Goal: Transaction & Acquisition: Purchase product/service

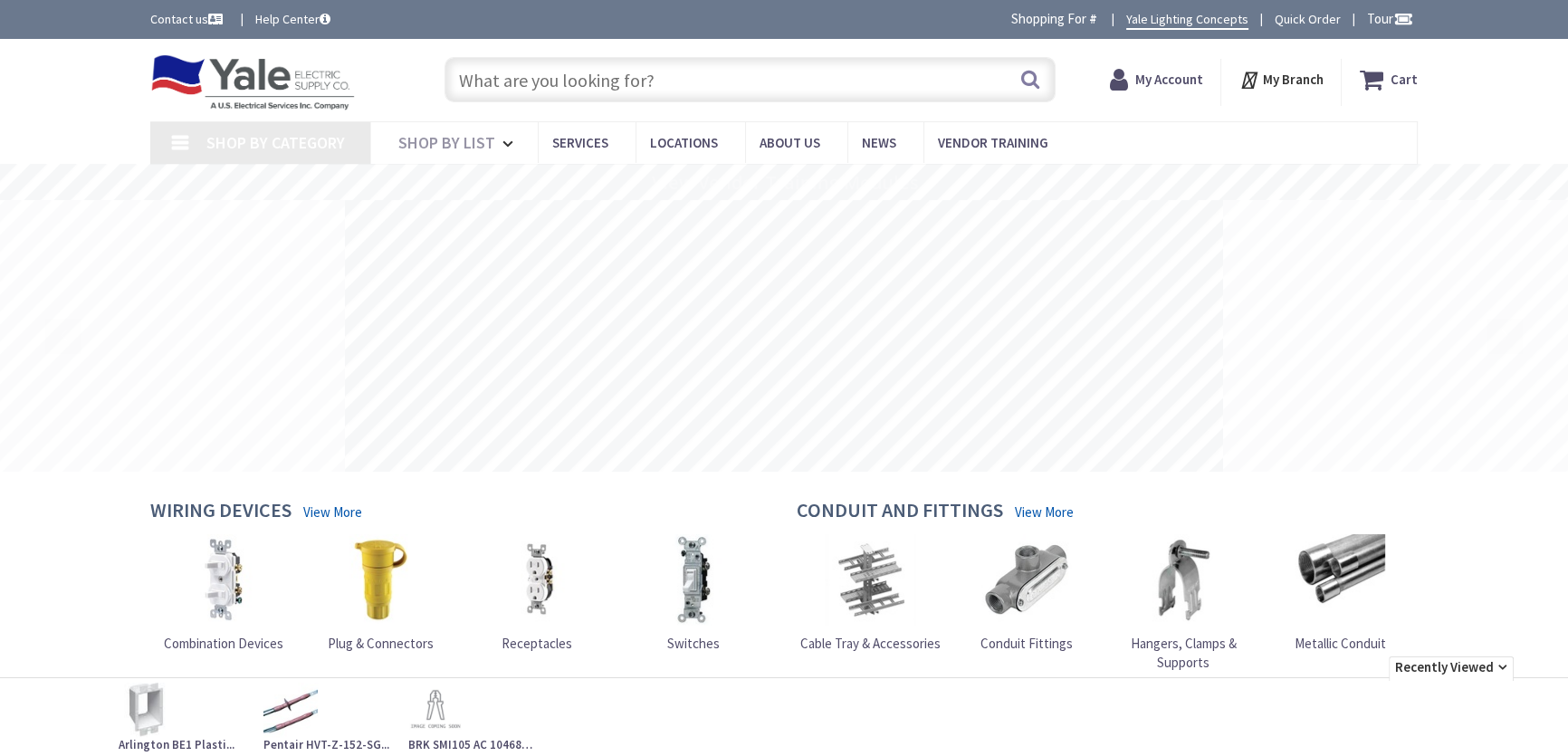
type input "[GEOGRAPHIC_DATA], [GEOGRAPHIC_DATA]"
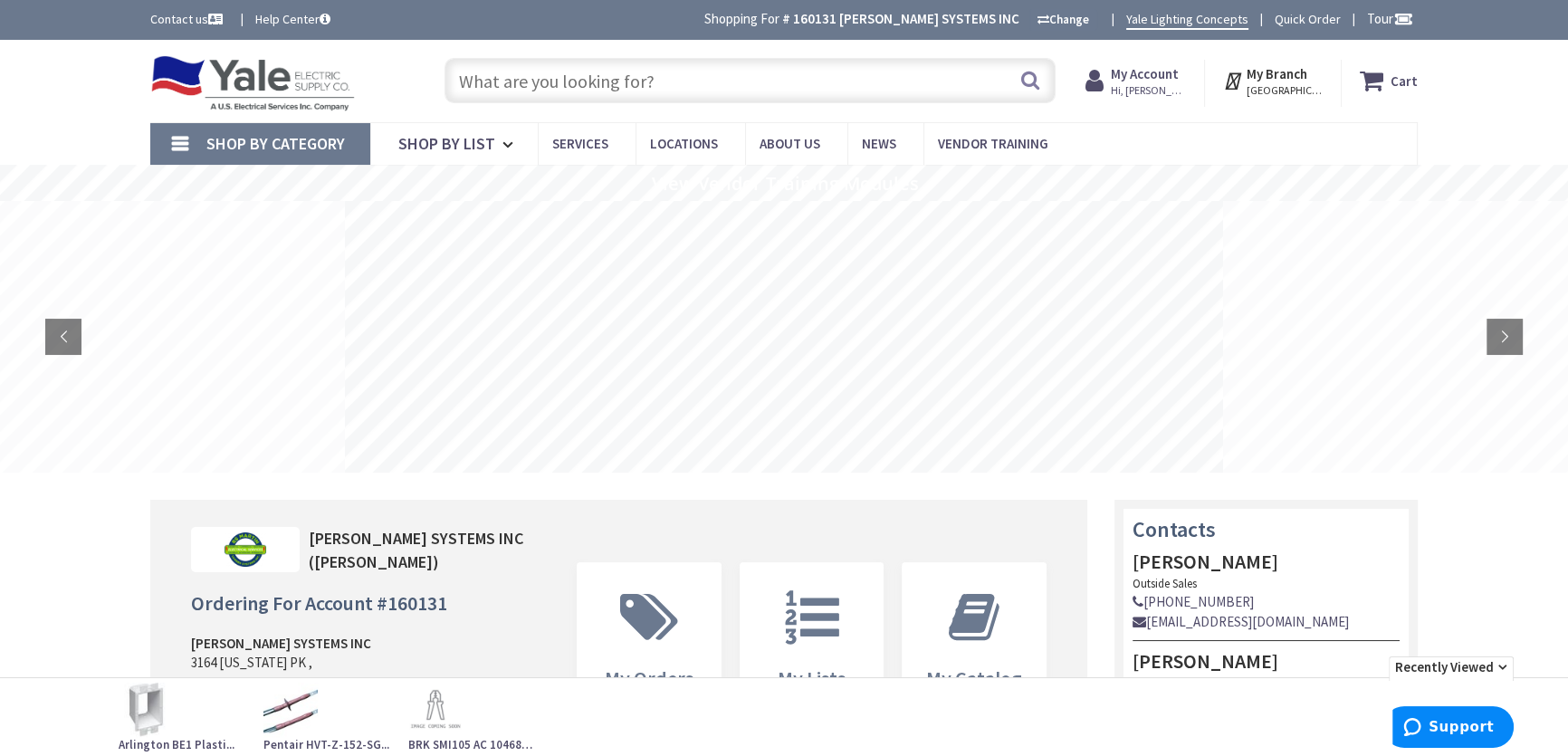
click at [502, 85] on input "text" at bounding box center [750, 80] width 611 height 45
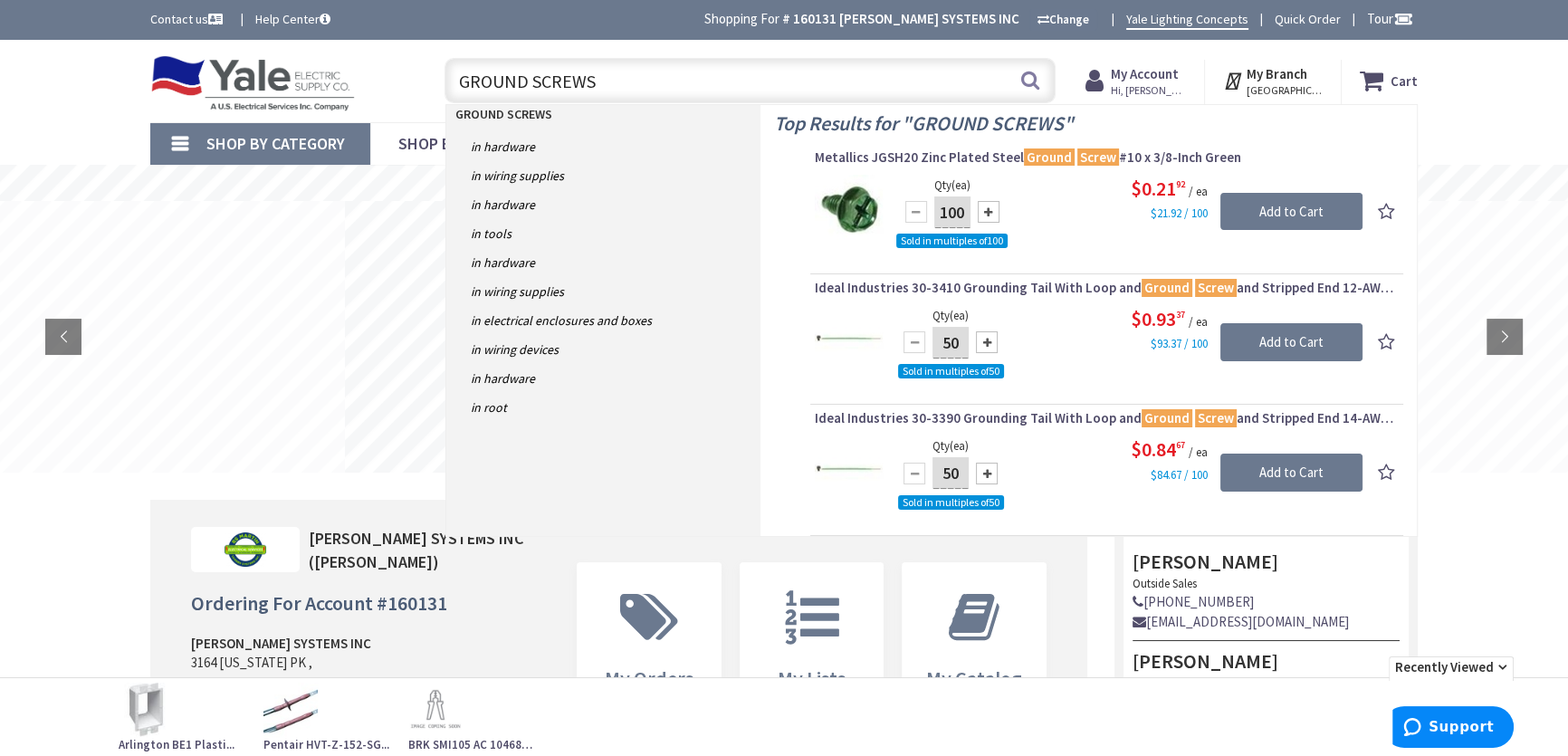
type input "GROUND SCREWS"
click at [1030, 81] on button "Search" at bounding box center [1031, 80] width 24 height 41
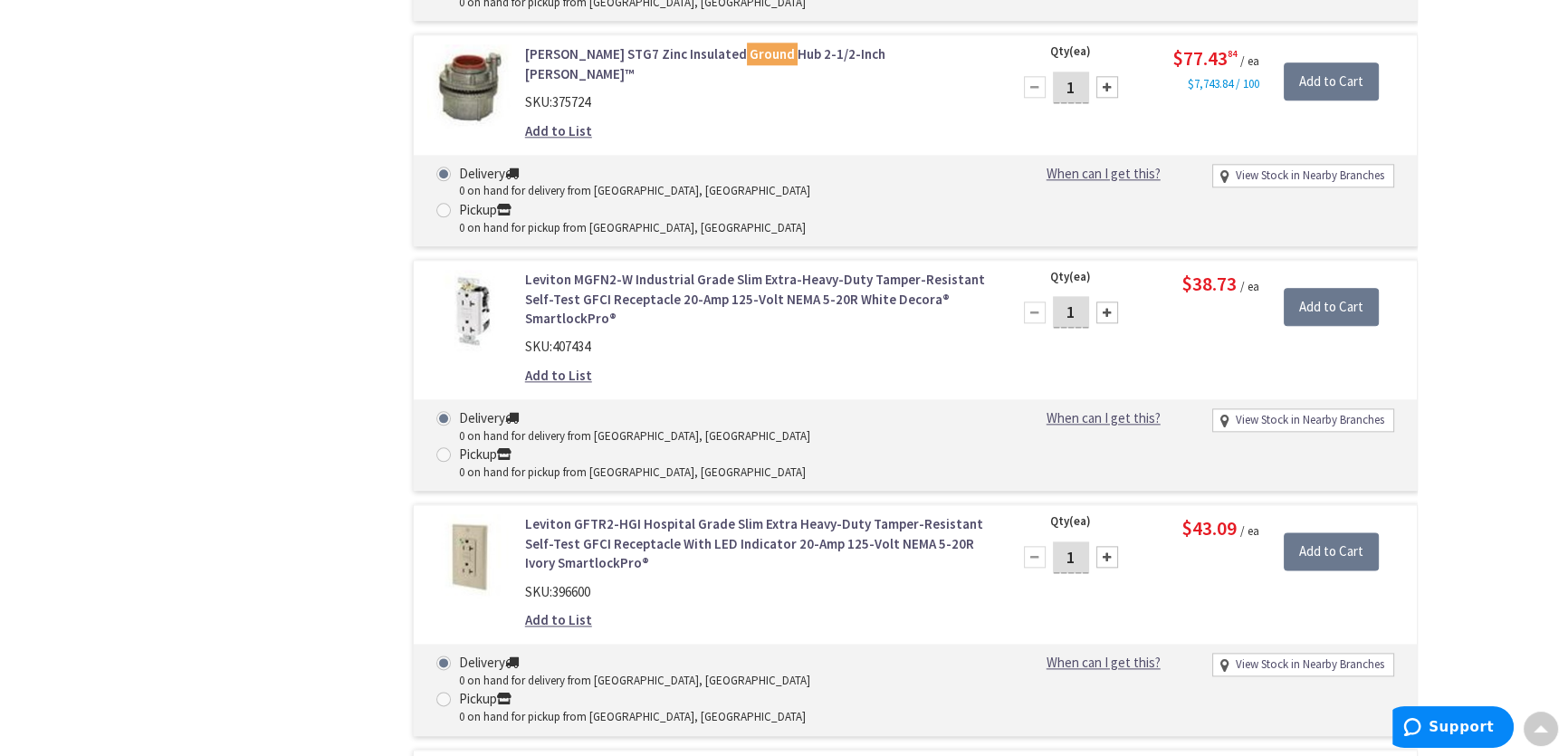
scroll to position [11367, 0]
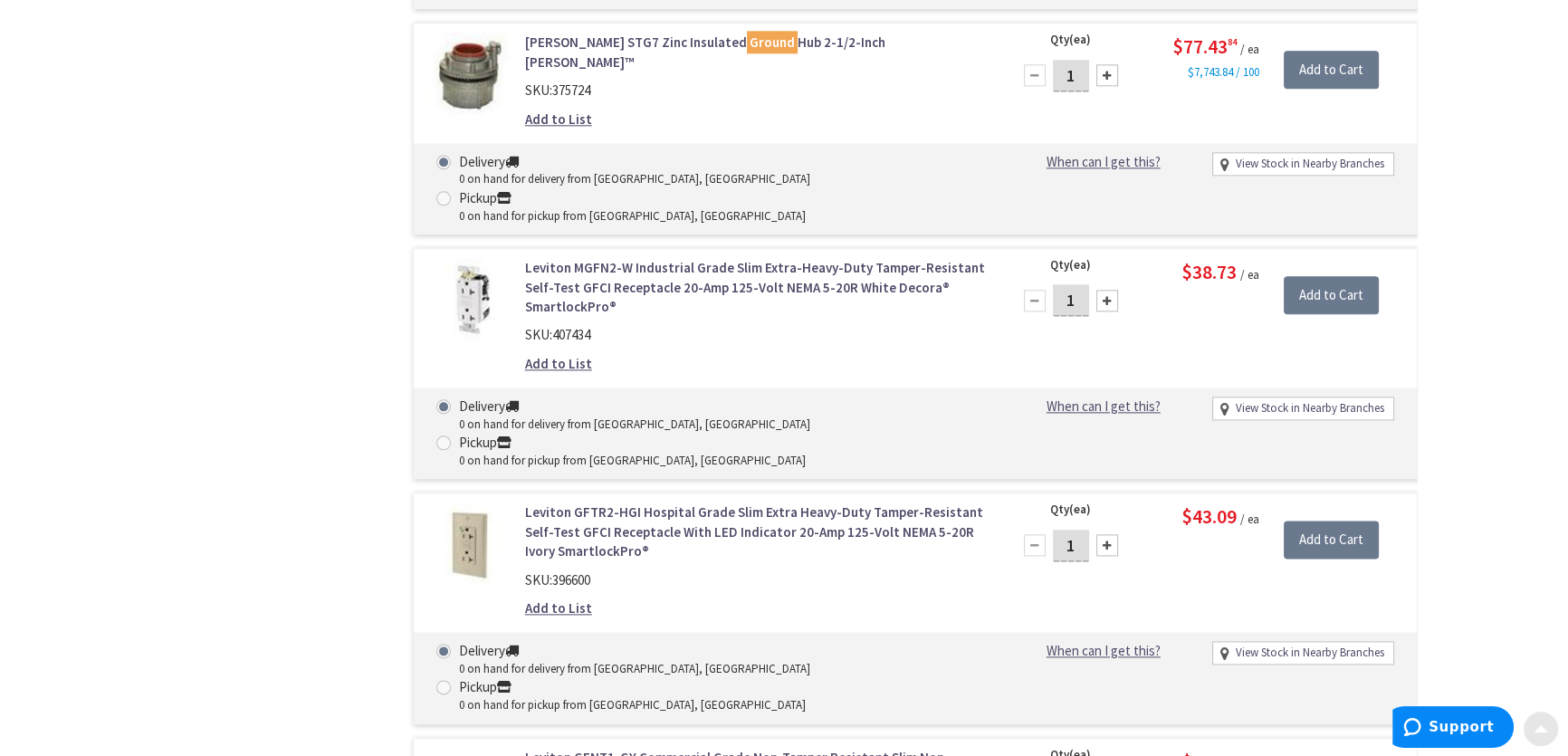
click at [1541, 733] on div at bounding box center [1541, 729] width 37 height 37
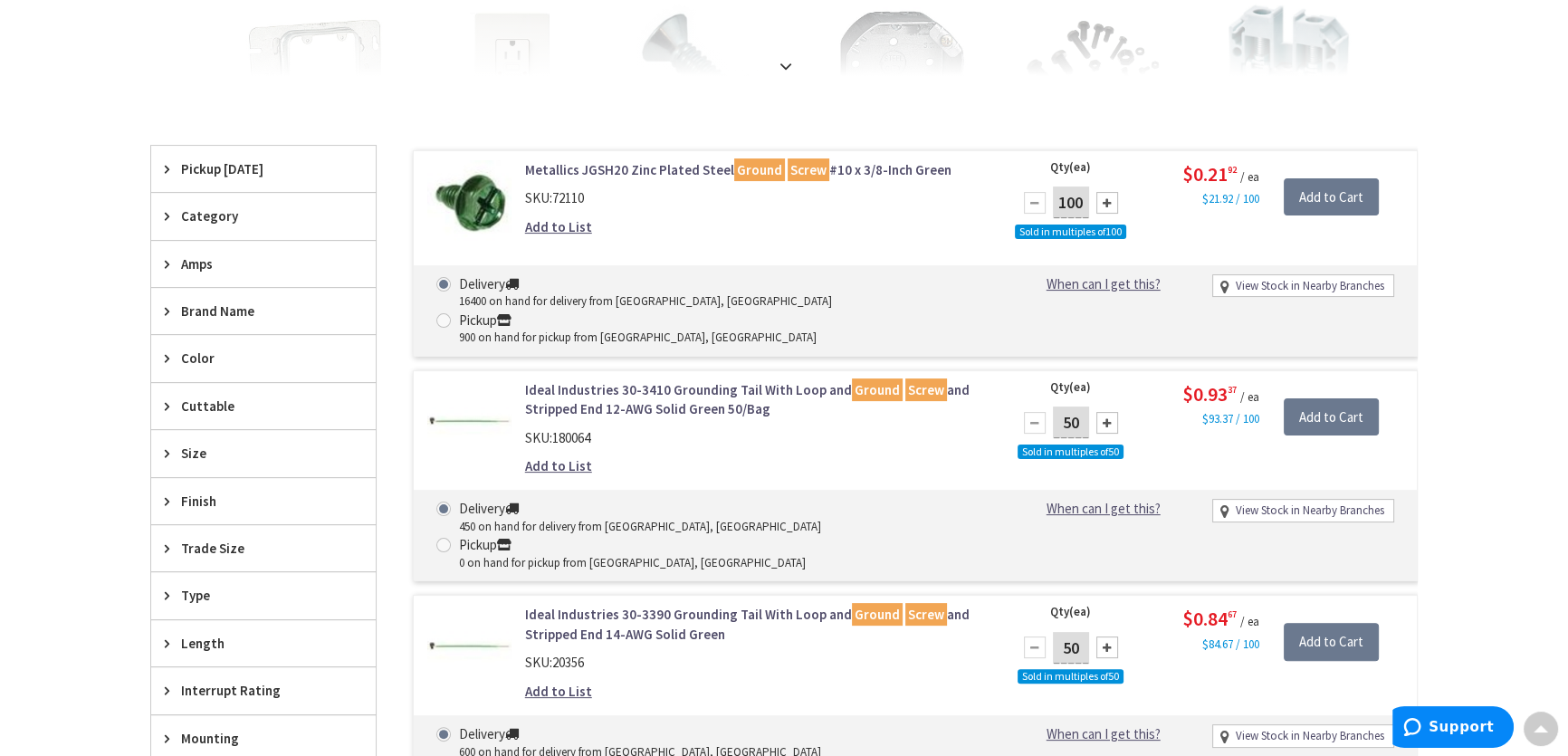
scroll to position [493, 0]
